Goal: Navigation & Orientation: Find specific page/section

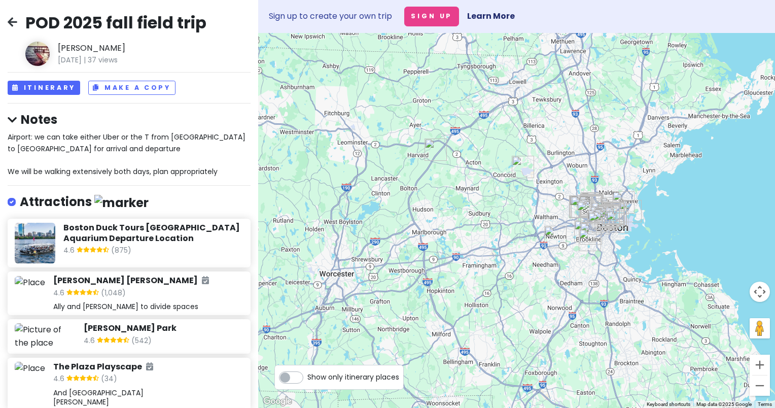
drag, startPoint x: 649, startPoint y: 354, endPoint x: 665, endPoint y: 224, distance: 131.3
click at [665, 224] on div at bounding box center [516, 220] width 517 height 375
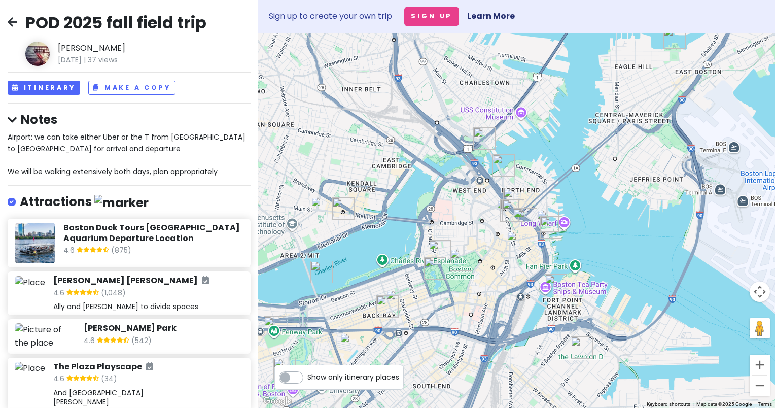
drag, startPoint x: 699, startPoint y: 249, endPoint x: 706, endPoint y: 241, distance: 10.8
click at [706, 241] on div at bounding box center [516, 220] width 517 height 375
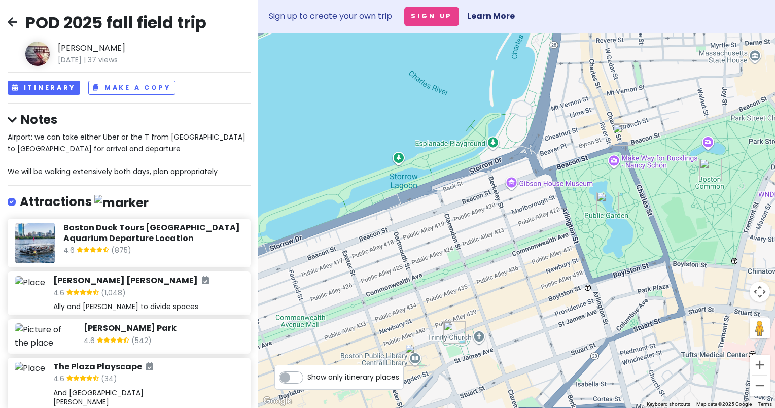
drag, startPoint x: 631, startPoint y: 230, endPoint x: 555, endPoint y: 284, distance: 93.1
click at [555, 284] on div at bounding box center [516, 220] width 517 height 375
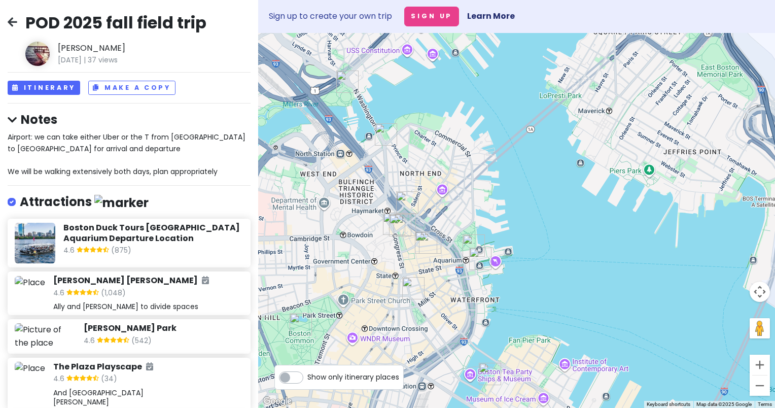
drag, startPoint x: 723, startPoint y: 165, endPoint x: 577, endPoint y: 258, distance: 172.6
click at [577, 258] on div at bounding box center [516, 220] width 517 height 375
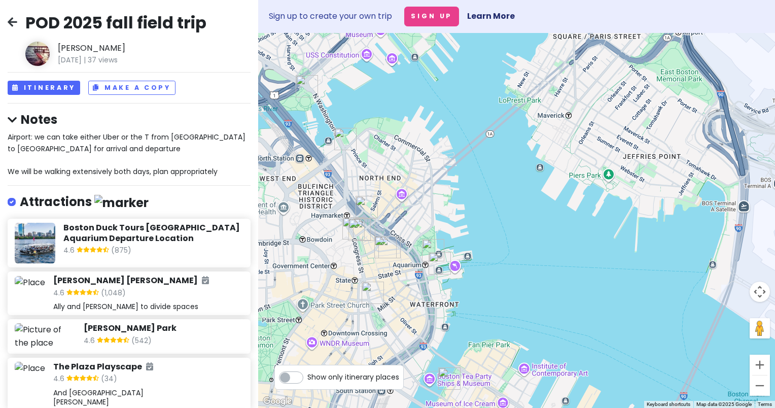
drag, startPoint x: 734, startPoint y: 159, endPoint x: 689, endPoint y: 166, distance: 46.3
click at [689, 166] on div at bounding box center [516, 220] width 517 height 375
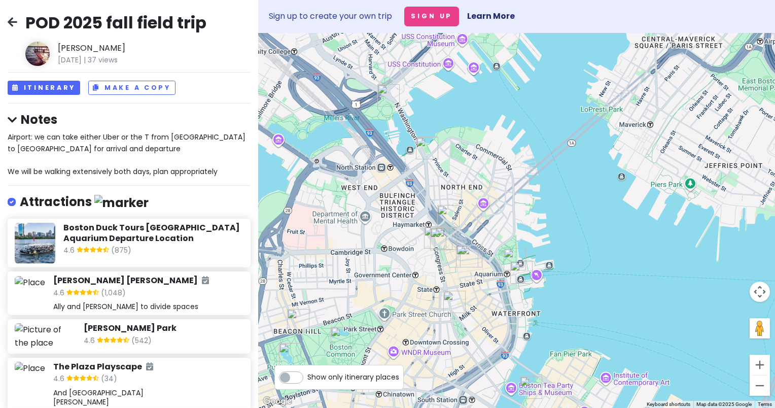
drag, startPoint x: 510, startPoint y: 217, endPoint x: 593, endPoint y: 226, distance: 84.2
click at [593, 226] on div at bounding box center [516, 220] width 517 height 375
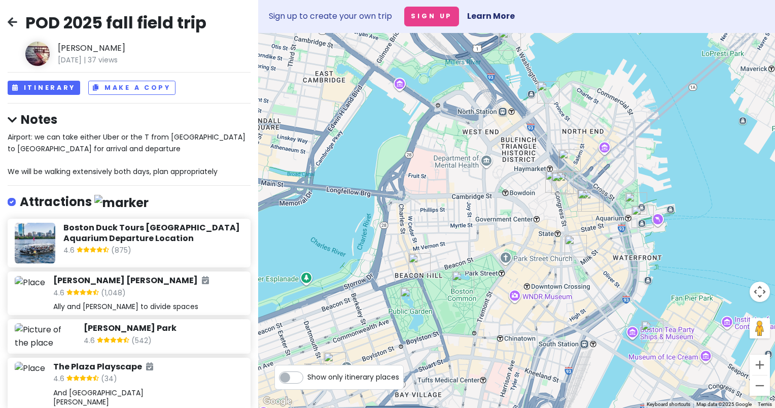
drag, startPoint x: 371, startPoint y: 231, endPoint x: 493, endPoint y: 174, distance: 134.8
click at [493, 174] on div at bounding box center [516, 220] width 517 height 375
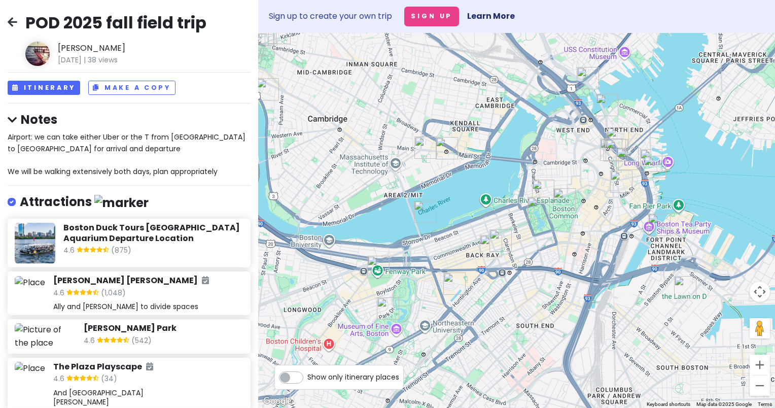
drag, startPoint x: 363, startPoint y: 281, endPoint x: 483, endPoint y: 249, distance: 123.7
click at [483, 249] on img "Boston Public Library - Central Library" at bounding box center [491, 246] width 30 height 30
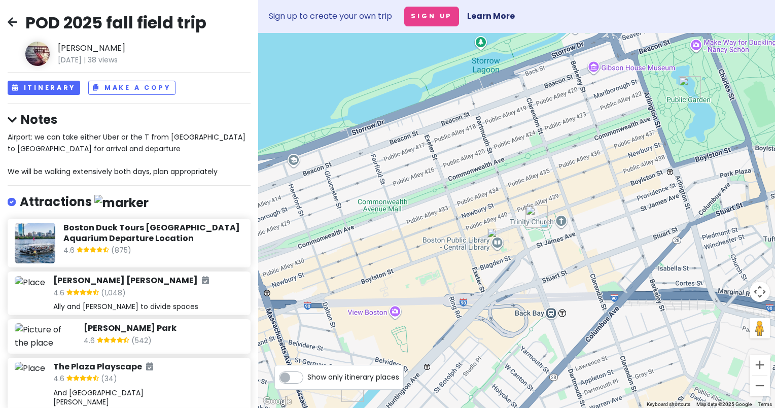
drag, startPoint x: 512, startPoint y: 310, endPoint x: 514, endPoint y: 203, distance: 107.5
click at [514, 203] on div at bounding box center [516, 220] width 517 height 375
